Goal: Task Accomplishment & Management: Complete application form

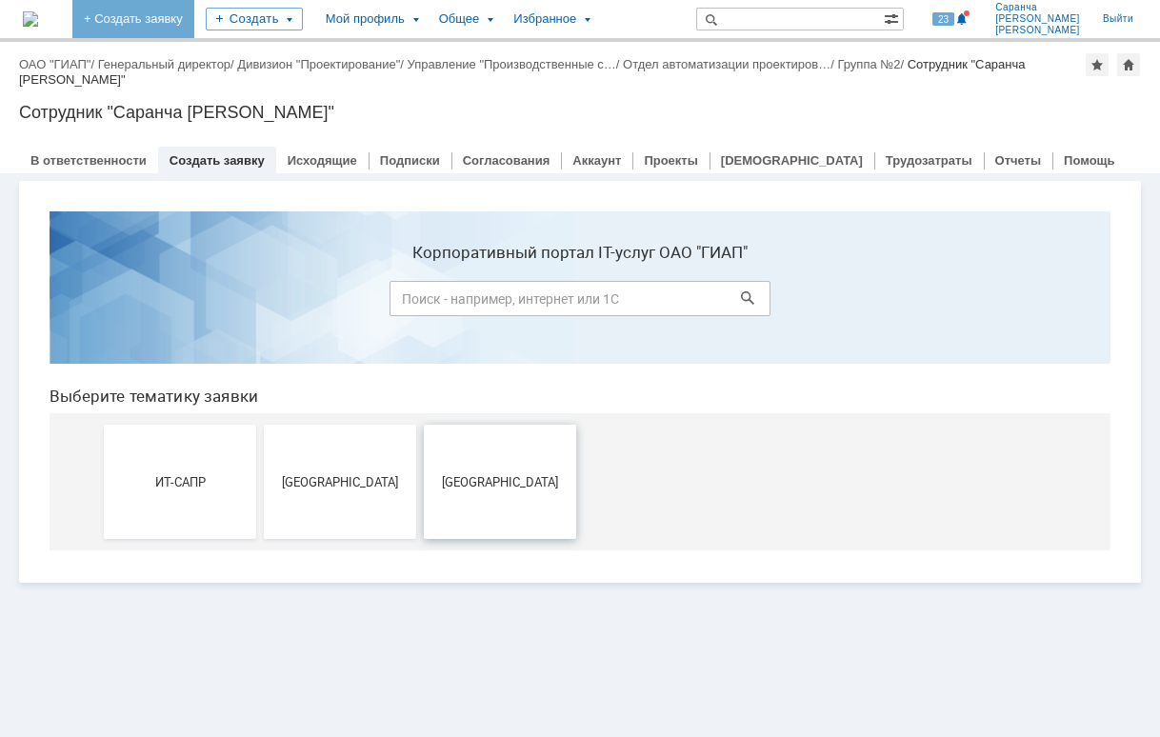
click at [475, 502] on button "[GEOGRAPHIC_DATA]" at bounding box center [500, 482] width 152 height 114
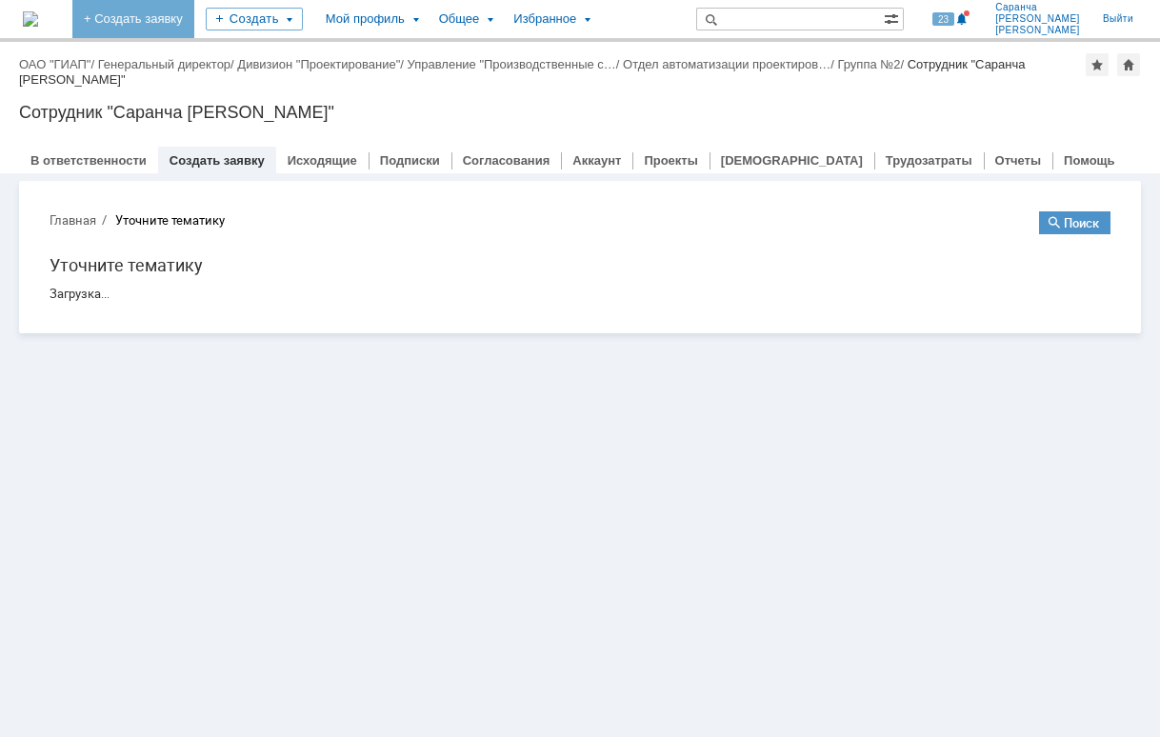
click at [194, 11] on link "+ Создать заявку" at bounding box center [133, 19] width 122 height 38
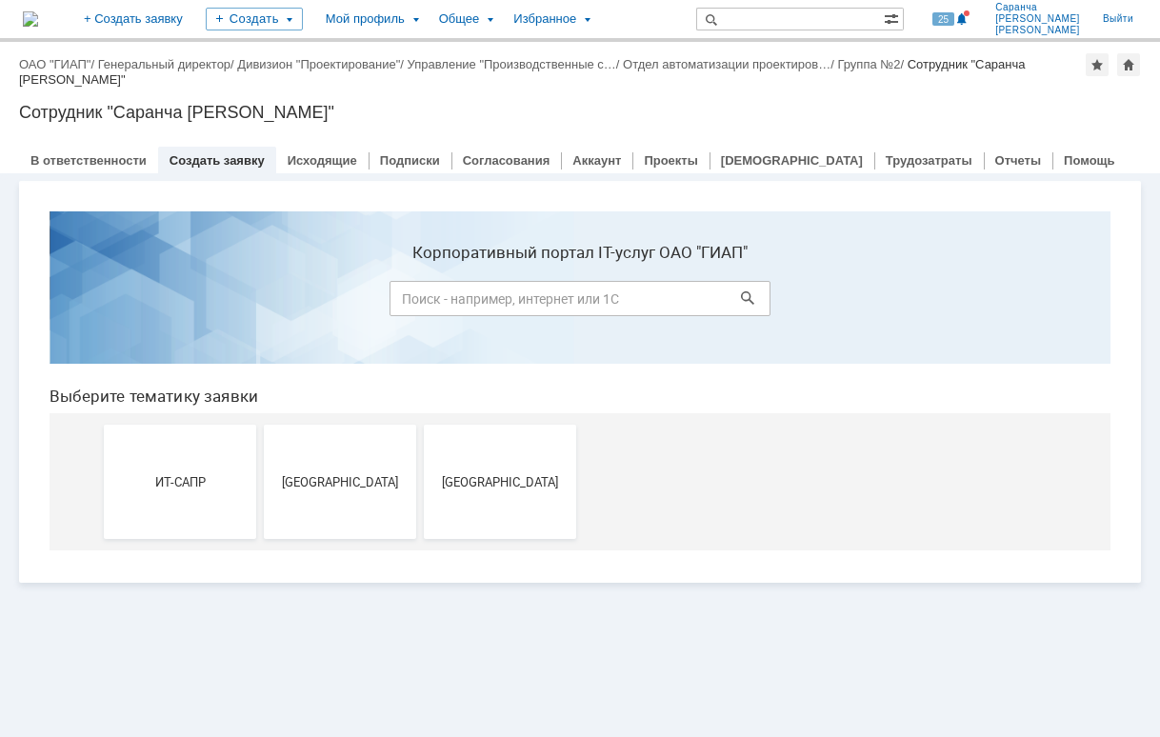
click at [489, 468] on button "Новомосковск" at bounding box center [500, 482] width 152 height 114
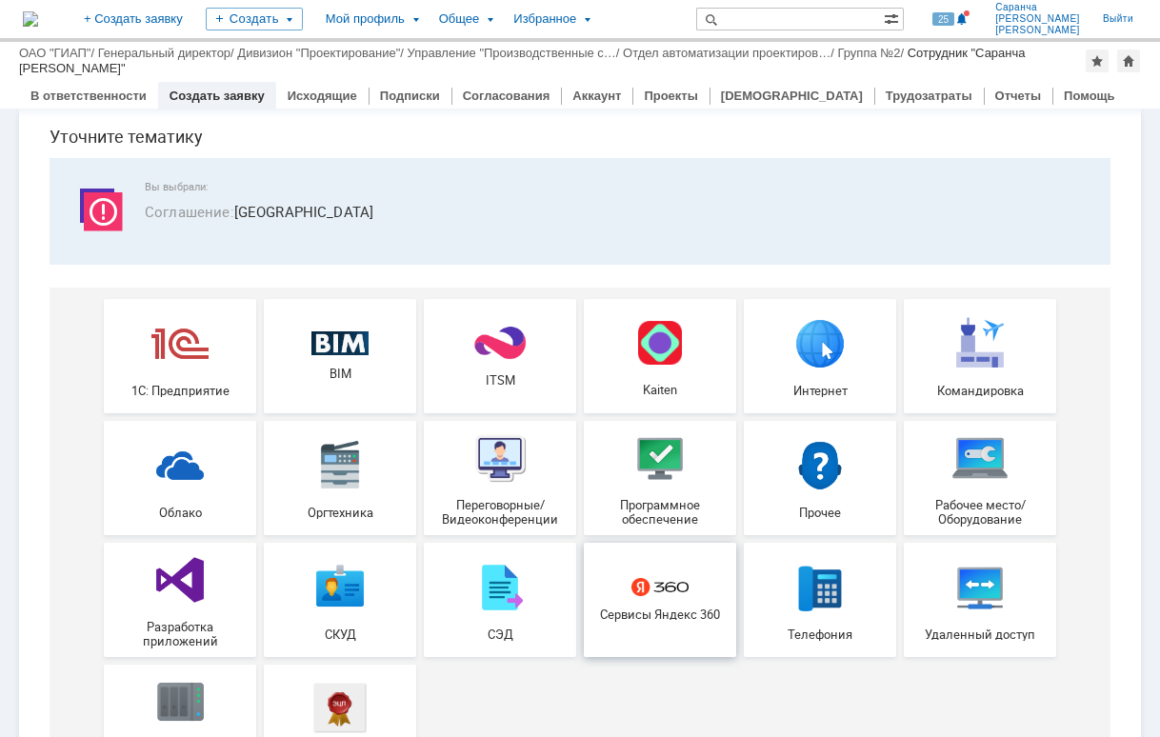
scroll to position [95, 0]
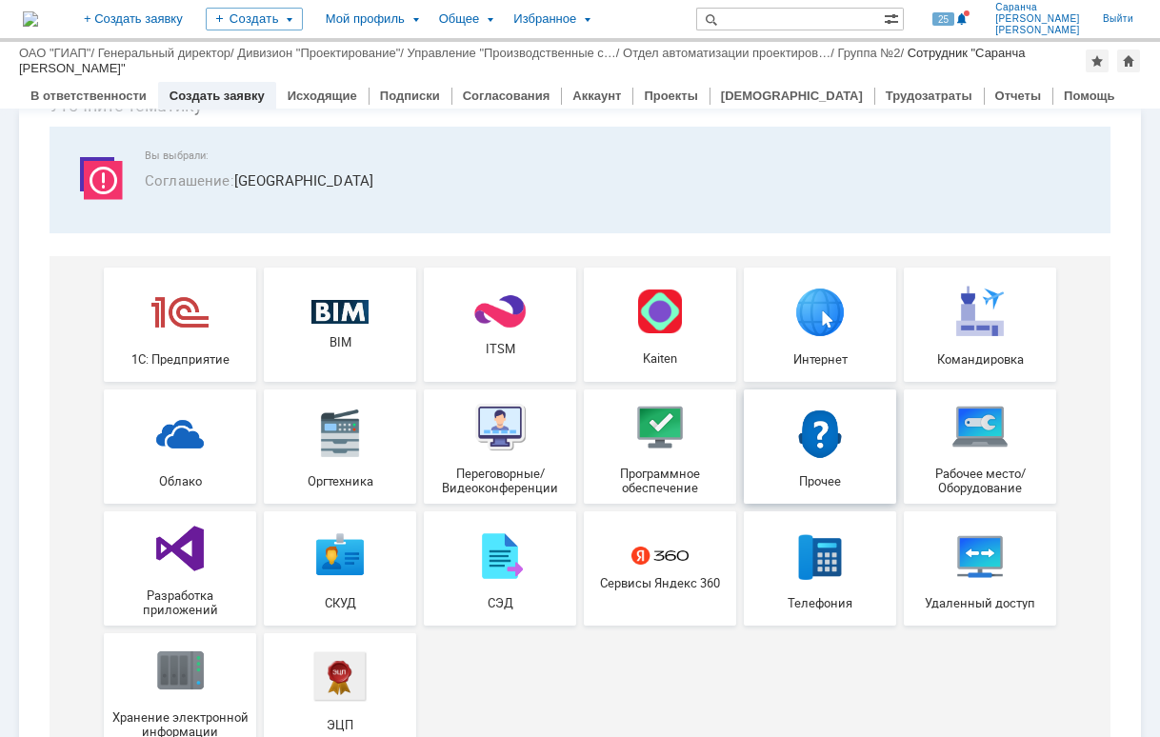
click at [829, 438] on img at bounding box center [819, 433] width 57 height 57
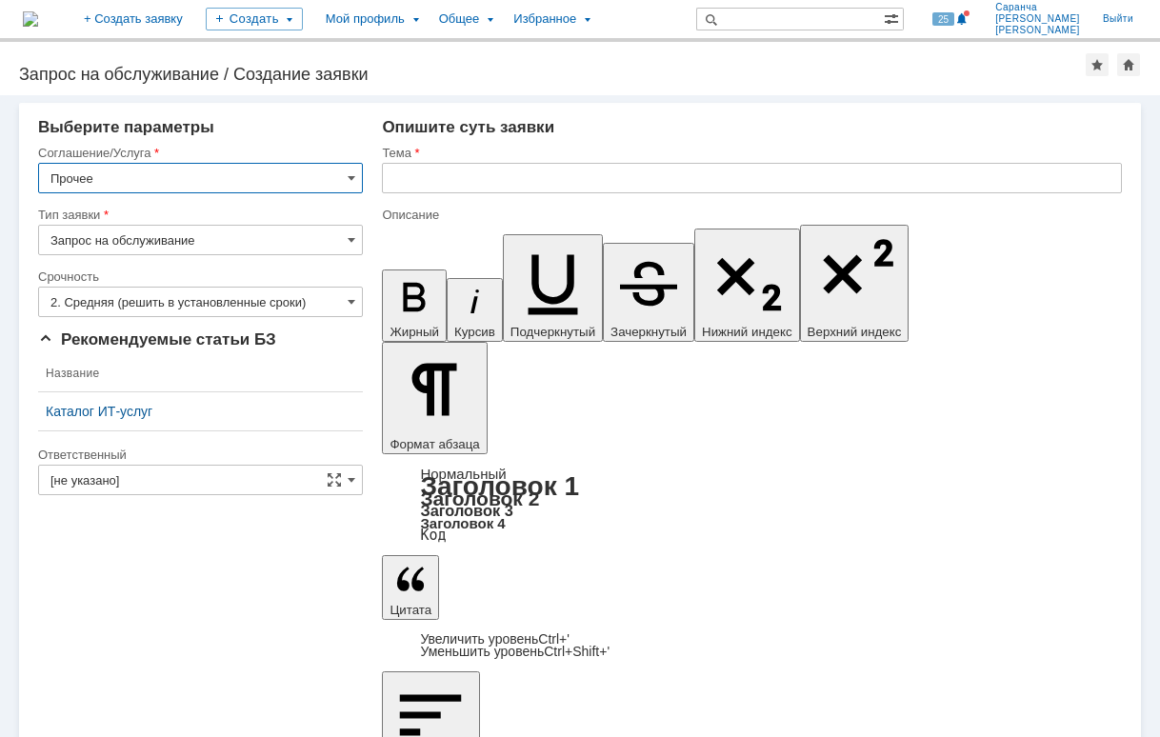
click at [342, 295] on input "2. Средняя (решить в установленные сроки)" at bounding box center [200, 302] width 325 height 30
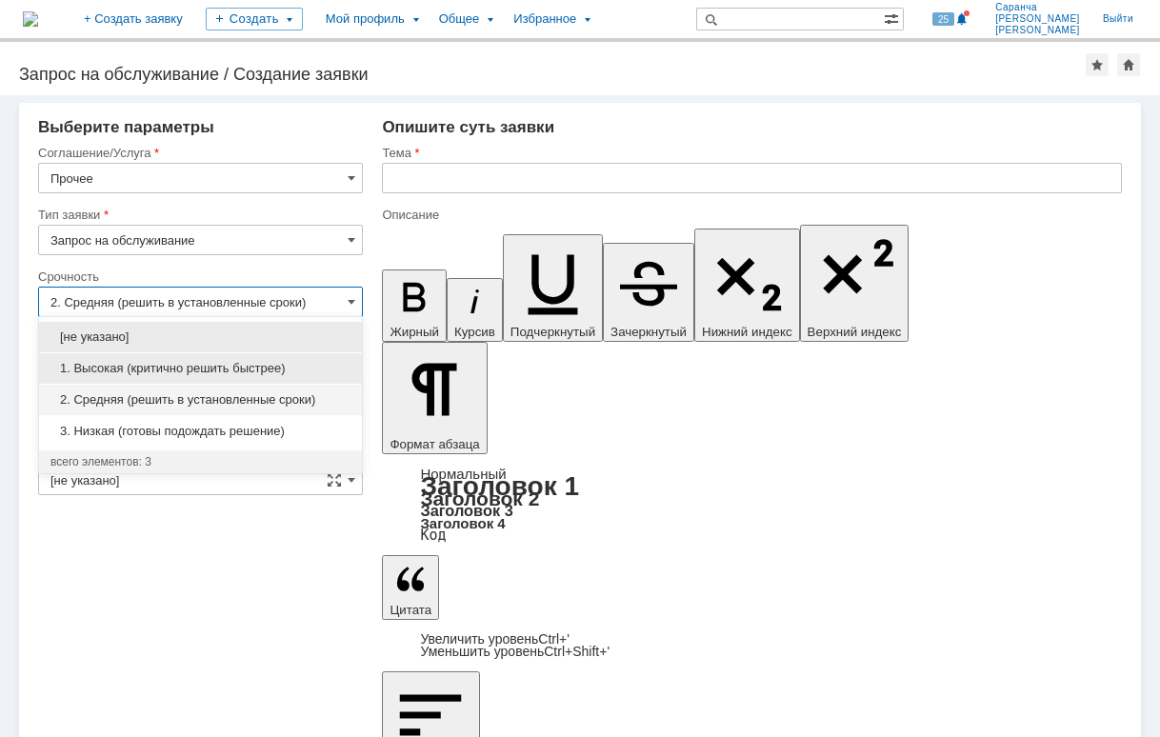
click at [280, 365] on span "1. Высокая (критично решить быстрее)" at bounding box center [200, 368] width 300 height 15
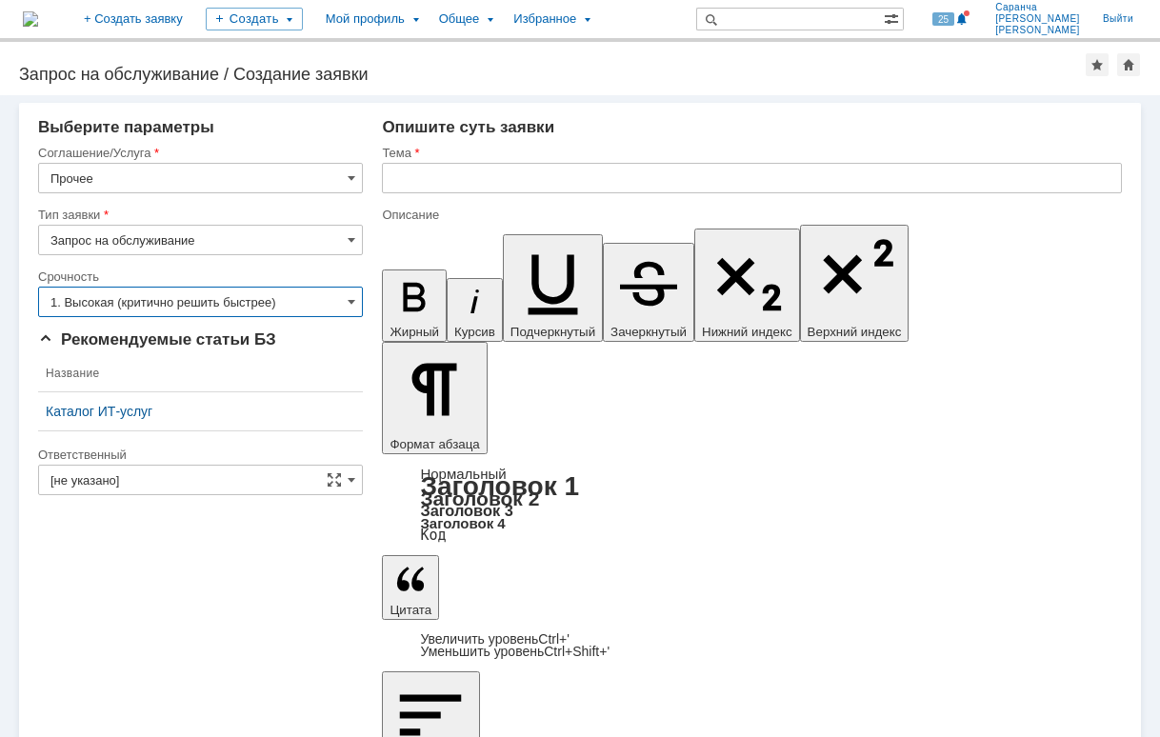
type input "1. Высокая (критично решить быстрее)"
click at [430, 174] on input "text" at bounding box center [752, 178] width 740 height 30
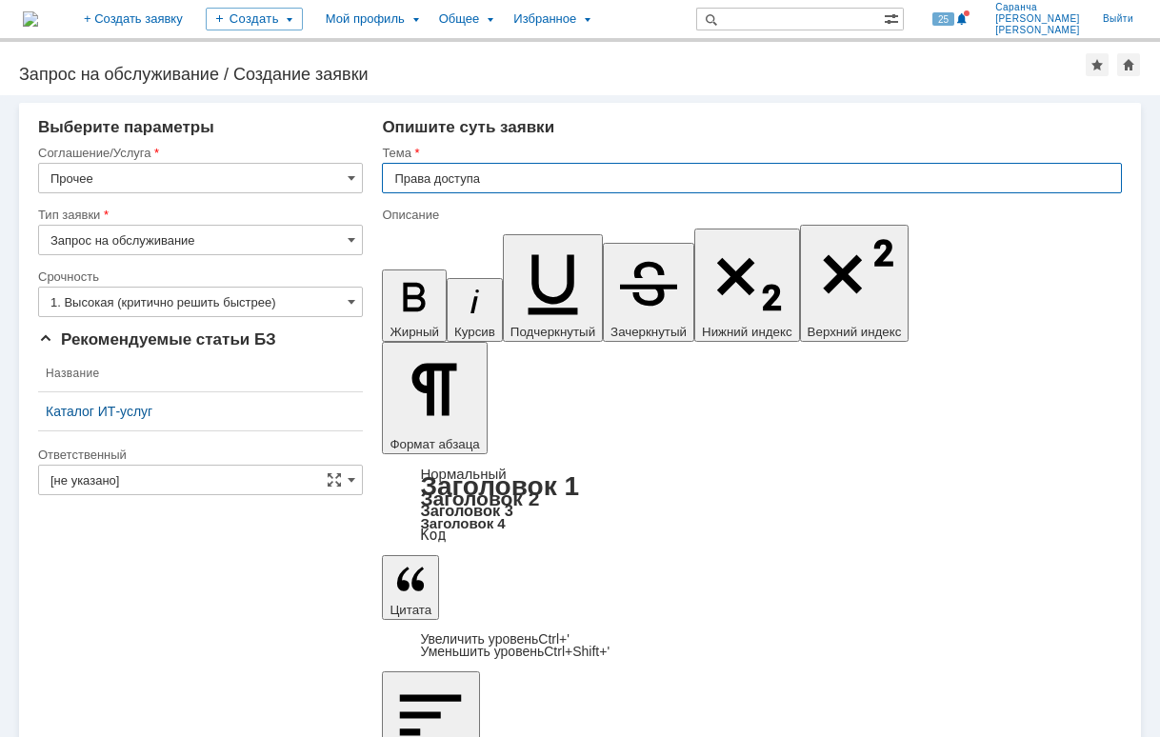
type input "Права доступа"
